Goal: Task Accomplishment & Management: Complete application form

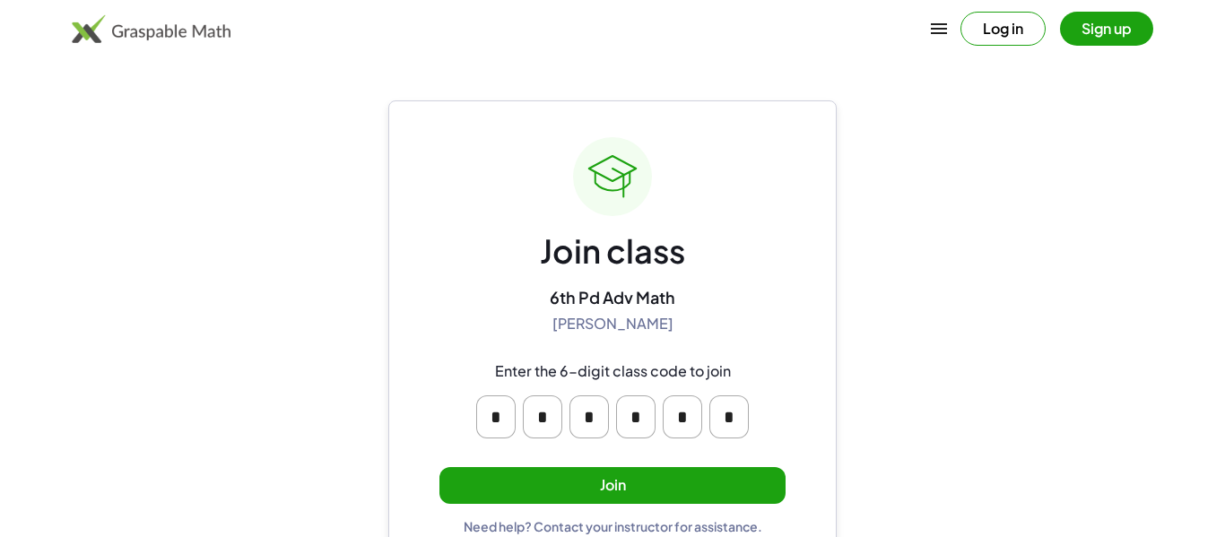
scroll to position [34, 0]
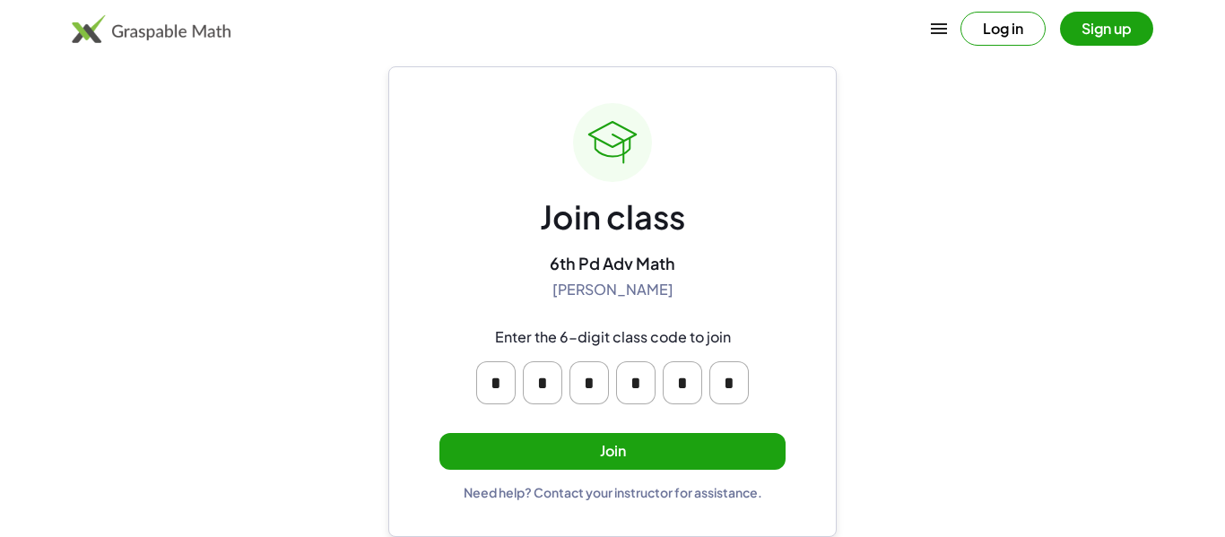
click at [682, 449] on button "Join" at bounding box center [613, 451] width 346 height 37
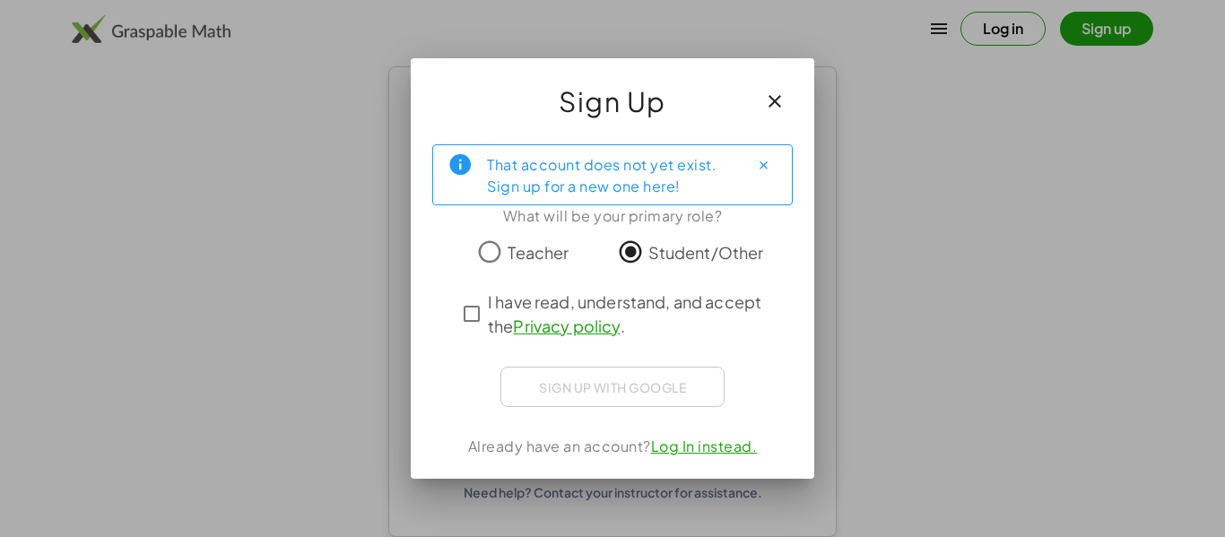
click at [657, 400] on div "Sign up with Google Sign in with Google Sign in with Google. Opens in new tab" at bounding box center [613, 387] width 224 height 40
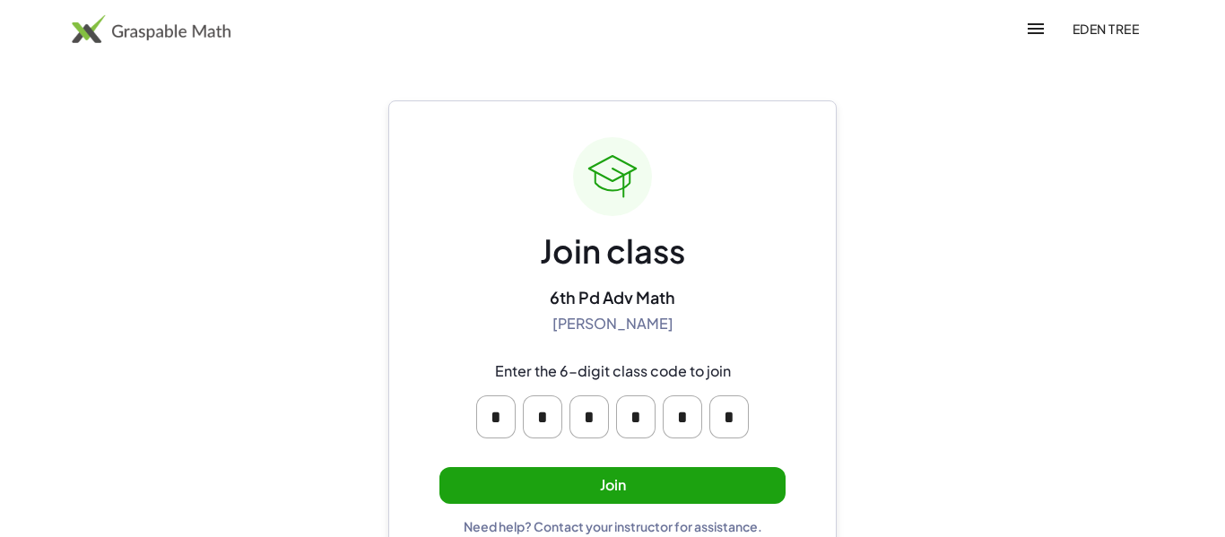
click at [667, 494] on button "Join" at bounding box center [613, 485] width 346 height 37
